Goal: Information Seeking & Learning: Learn about a topic

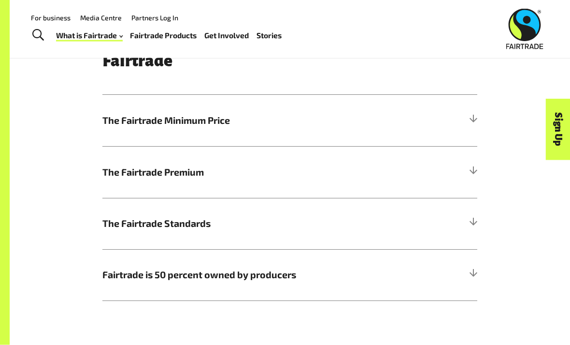
scroll to position [434, 0]
click at [476, 96] on h5 "The Fairtrade Minimum Price" at bounding box center [289, 120] width 375 height 51
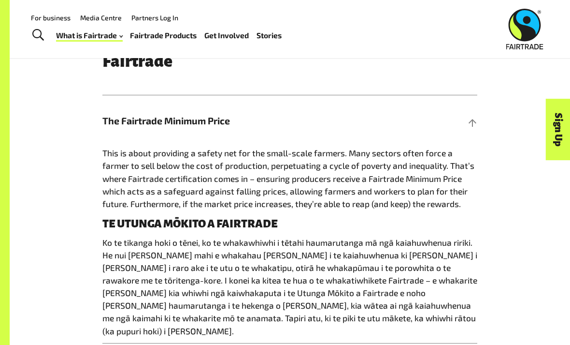
click at [460, 105] on h5 "The Fairtrade Minimum Price" at bounding box center [289, 120] width 375 height 51
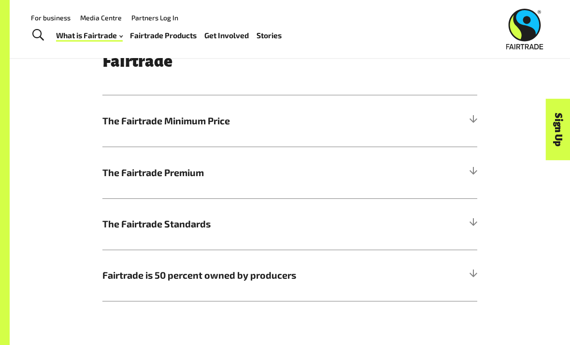
click at [466, 108] on h5 "The Fairtrade Minimum Price" at bounding box center [289, 120] width 375 height 51
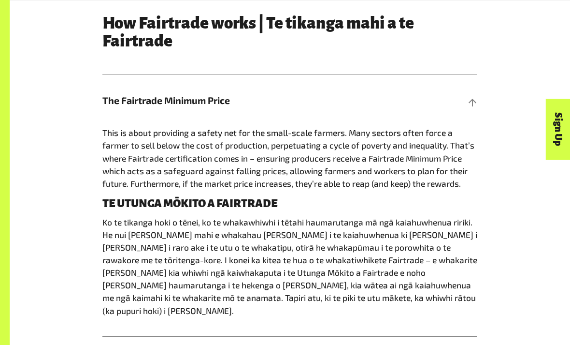
scroll to position [453, 0]
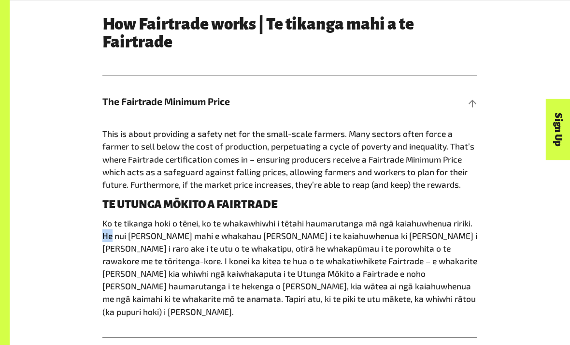
click at [513, 217] on div "How Fairtrade works | Te tikanga mahi a te Fairtrade The Fairtrade Minimum Pric…" at bounding box center [290, 253] width 464 height 477
click at [505, 222] on div "How Fairtrade works | Te tikanga mahi a te Fairtrade The Fairtrade Minimum Pric…" at bounding box center [290, 253] width 464 height 477
click at [499, 221] on div "How Fairtrade works | Te tikanga mahi a te Fairtrade The Fairtrade Minimum Pric…" at bounding box center [290, 253] width 464 height 477
click at [496, 228] on div "How Fairtrade works | Te tikanga mahi a te Fairtrade The Fairtrade Minimum Pric…" at bounding box center [290, 253] width 464 height 477
click at [458, 251] on p "Ko te tikanga hoki o tēnei, ko te whakawhiwhi i tētahi haumarutanga mā ngā kaia…" at bounding box center [289, 267] width 375 height 101
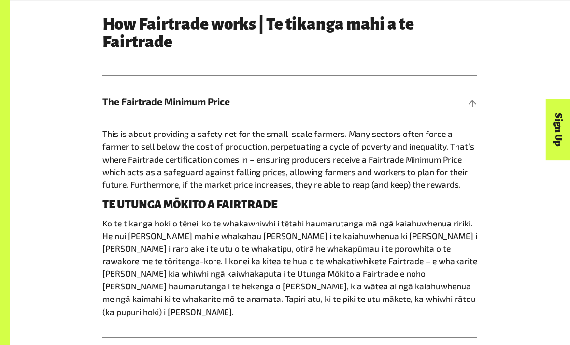
click at [462, 231] on p "Ko te tikanga hoki o tēnei, ko te whakawhiwhi i tētahi haumarutanga mā ngā kaia…" at bounding box center [289, 267] width 375 height 101
click at [510, 177] on div "How Fairtrade works | Te tikanga mahi a te Fairtrade The Fairtrade Minimum Pric…" at bounding box center [290, 253] width 464 height 477
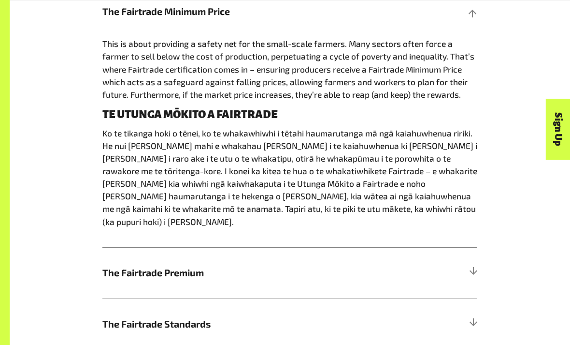
scroll to position [545, 0]
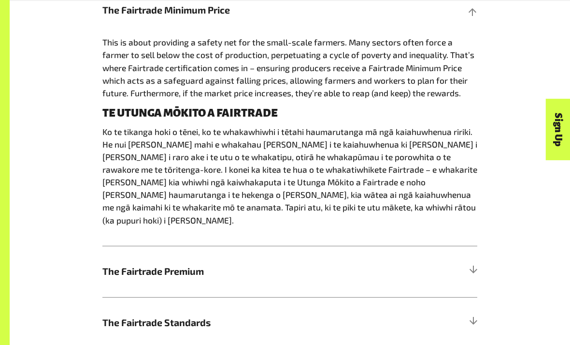
click at [361, 246] on h5 "The Fairtrade Premium" at bounding box center [289, 271] width 375 height 51
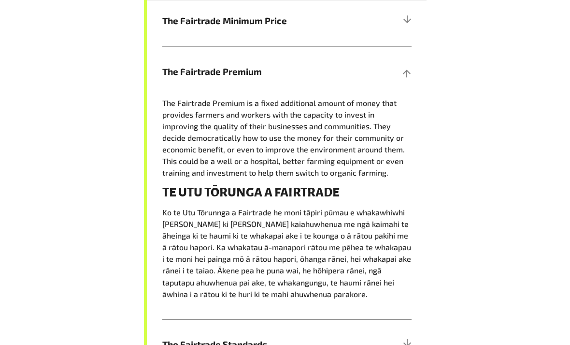
scroll to position [512, 0]
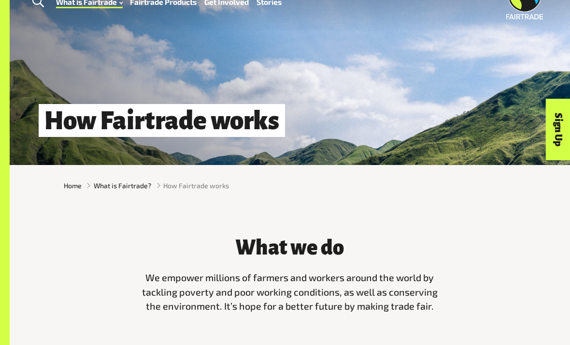
scroll to position [33, 0]
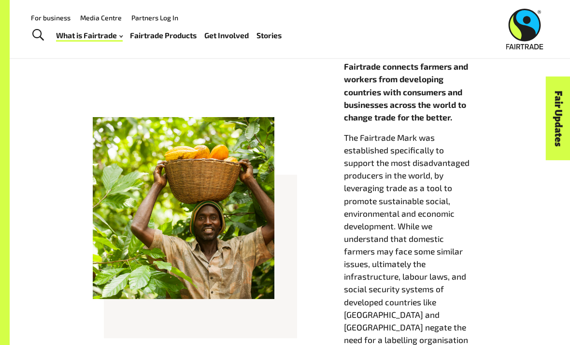
scroll to position [330, 0]
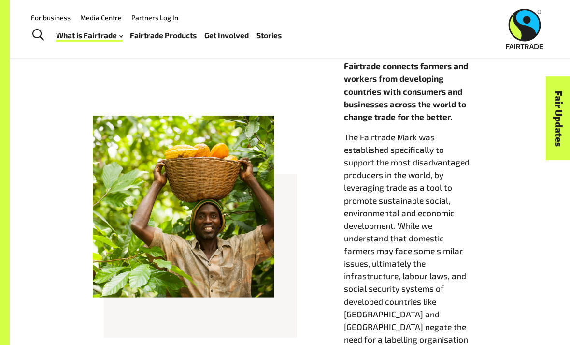
click at [549, 17] on div "Menu For business Media Centre Partners Log In What is Fairtrade How Fairtrade …" at bounding box center [285, 29] width 570 height 58
click at [533, 39] on img at bounding box center [524, 29] width 37 height 41
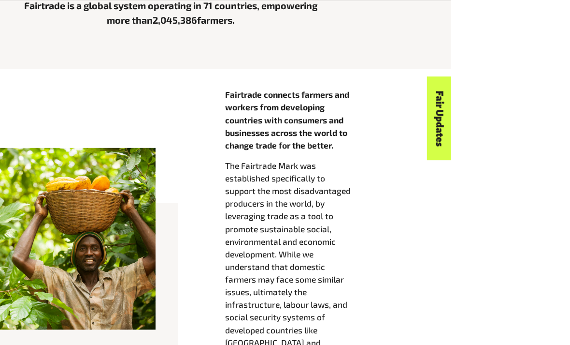
scroll to position [331, 0]
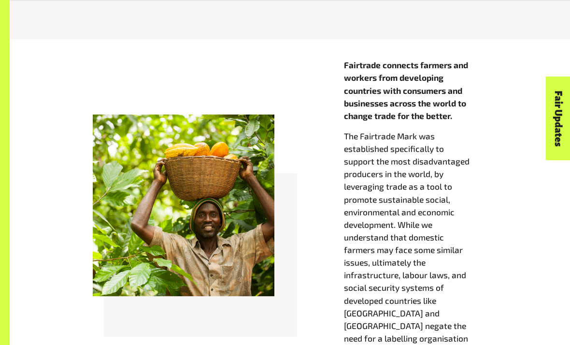
click at [565, 158] on link "Fair Updates" at bounding box center [558, 118] width 25 height 84
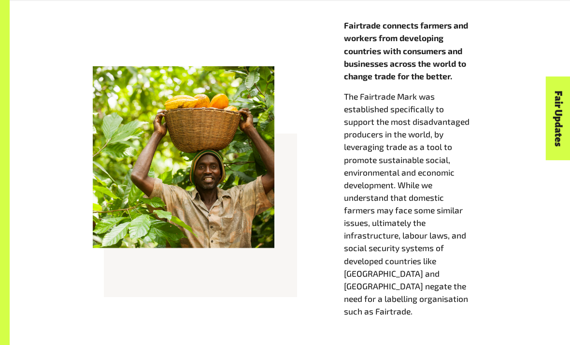
scroll to position [401, 0]
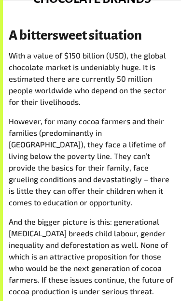
scroll to position [654, 0]
